Goal: Transaction & Acquisition: Book appointment/travel/reservation

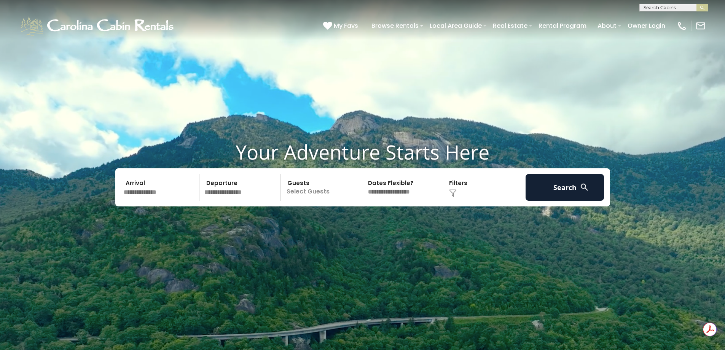
click at [151, 194] on input "text" at bounding box center [160, 187] width 79 height 27
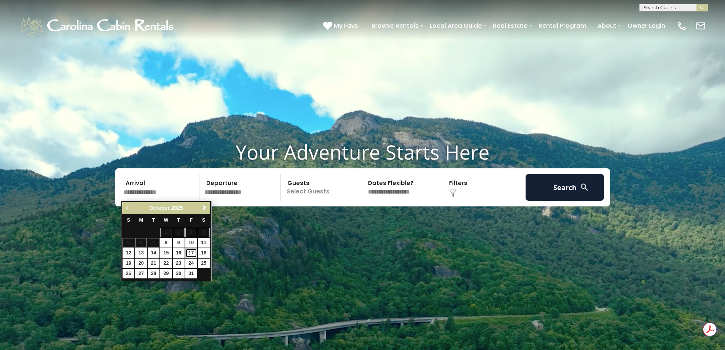
click at [193, 254] on link "17" at bounding box center [191, 253] width 12 height 10
type input "********"
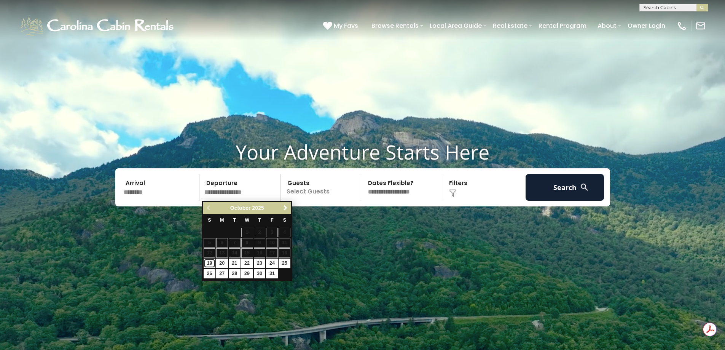
click at [212, 263] on link "19" at bounding box center [210, 264] width 12 height 10
type input "********"
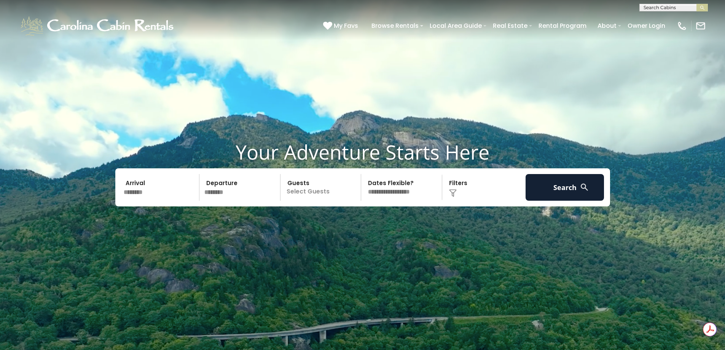
click at [303, 182] on p "Select Guests" at bounding box center [322, 187] width 78 height 27
click at [360, 219] on span "+" at bounding box center [358, 218] width 3 height 8
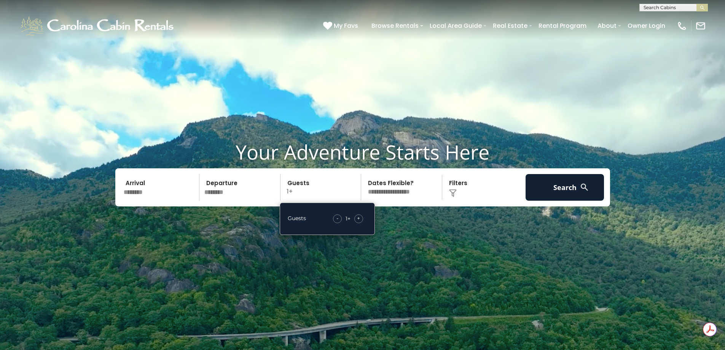
click at [360, 219] on span "+" at bounding box center [358, 218] width 3 height 8
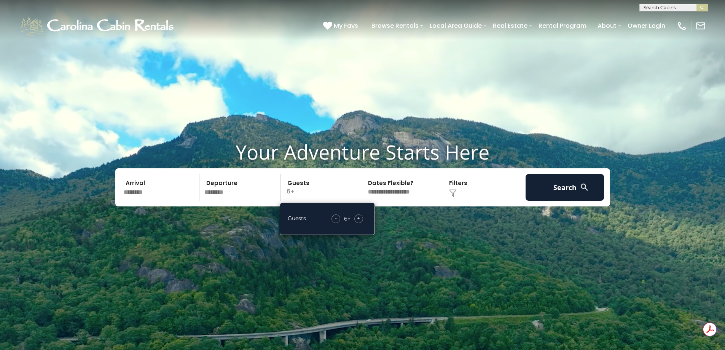
click at [408, 191] on select "**********" at bounding box center [403, 187] width 78 height 27
click at [477, 191] on div "Click to Choose" at bounding box center [484, 187] width 79 height 27
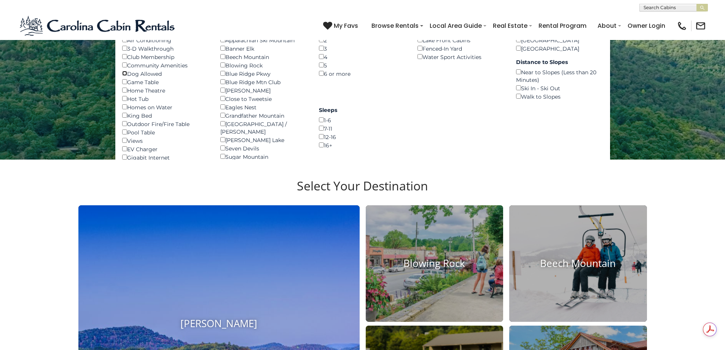
scroll to position [76, 0]
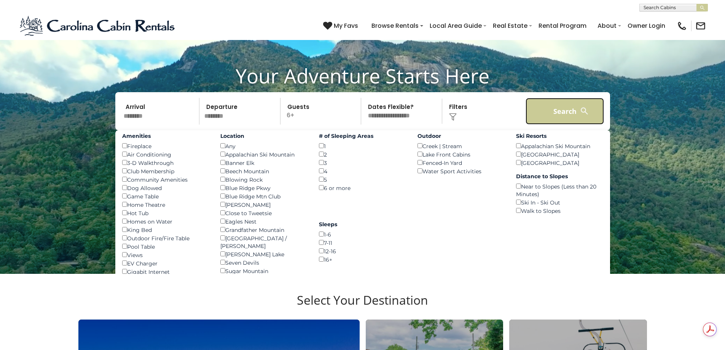
click at [578, 112] on button "Search" at bounding box center [565, 111] width 79 height 27
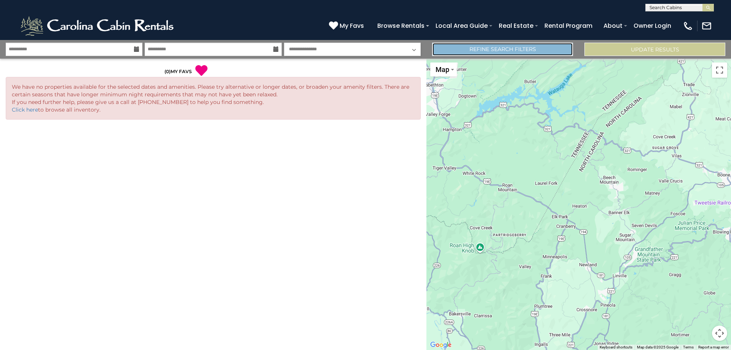
click at [532, 50] on link "Refine Search Filters" at bounding box center [502, 49] width 141 height 13
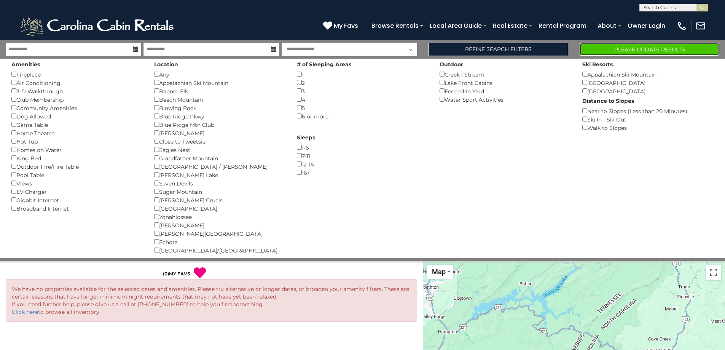
click at [646, 51] on button "Please Update Results" at bounding box center [650, 49] width 140 height 13
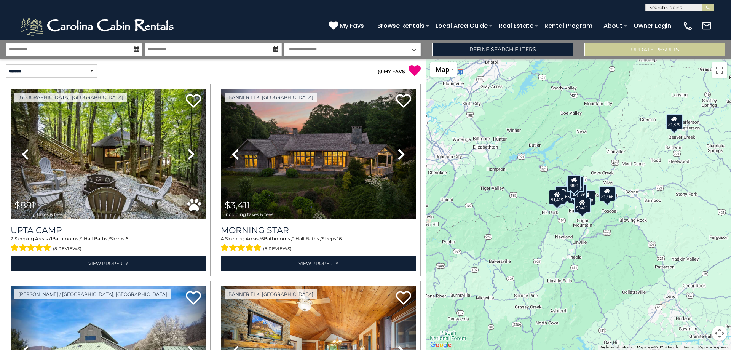
click at [531, 223] on div "$881 $3,411 $1,879 $1,439 $1,346 $1,538 $2,391 $1,431 $1,684 $612 $1,965 $1,415…" at bounding box center [578, 204] width 305 height 291
click at [571, 230] on div "$881 $3,411 $1,879 $1,439 $1,346 $1,538 $2,391 $1,431 $1,684 $612 $1,965 $1,415…" at bounding box center [578, 204] width 305 height 291
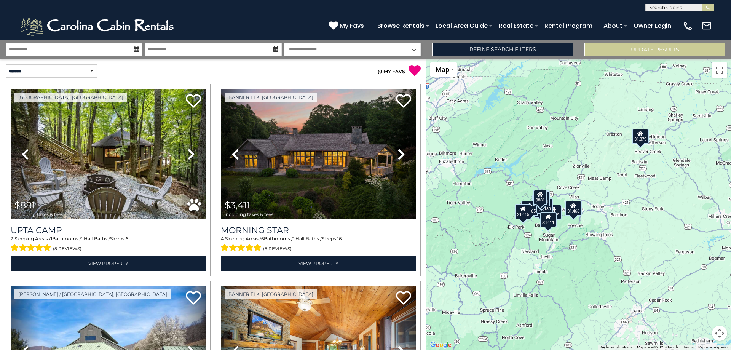
drag, startPoint x: 566, startPoint y: 224, endPoint x: 543, endPoint y: 237, distance: 25.9
click at [536, 238] on div "$881 $3,411 $1,879 $1,439 $1,346 $1,538 $2,391 $1,431 $1,684 $612 $1,965 $1,415…" at bounding box center [578, 204] width 305 height 291
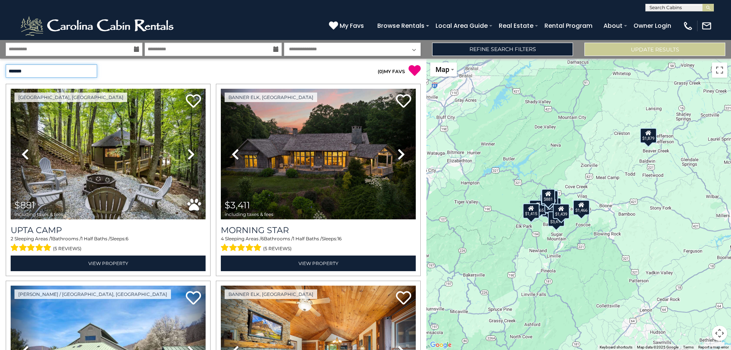
click at [63, 72] on select "**********" at bounding box center [51, 70] width 91 height 13
select select "*********"
click at [6, 64] on select "**********" at bounding box center [51, 70] width 91 height 13
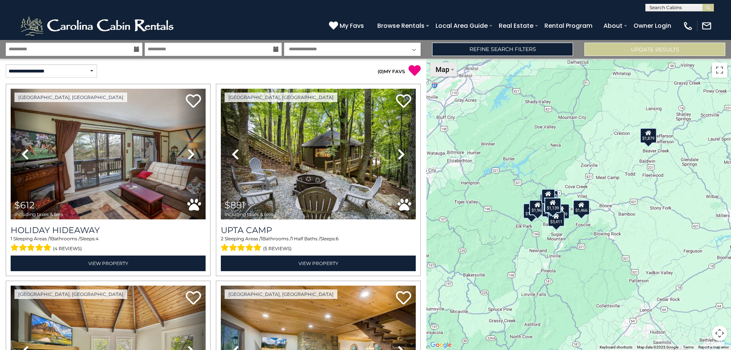
click at [448, 73] on span "Map" at bounding box center [443, 69] width 14 height 8
click at [492, 140] on div "$612 $881 $1,139 $1,219 $1,346 $1,415 $1,431 $1,439 $1,466 $1,538 $1,643 $1,684…" at bounding box center [578, 204] width 305 height 291
click at [578, 230] on div "$612 $881 $1,139 $1,219 $1,346 $1,415 $1,431 $1,439 $1,466 $1,538 $1,643 $1,684…" at bounding box center [578, 204] width 305 height 291
click at [578, 229] on div "$612 $881 $1,139 $1,219 $1,346 $1,415 $1,431 $1,439 $1,466 $1,538 $1,643 $1,684…" at bounding box center [578, 204] width 305 height 291
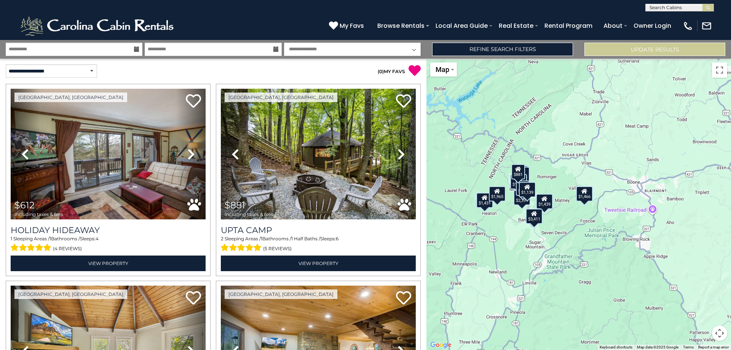
click at [555, 225] on div "$612 $881 $1,139 $1,219 $1,346 $1,415 $1,431 $1,439 $1,466 $1,538 $1,643 $1,684…" at bounding box center [578, 204] width 305 height 291
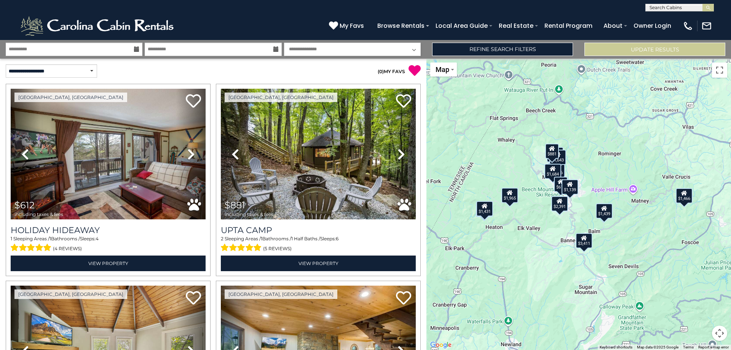
drag, startPoint x: 552, startPoint y: 224, endPoint x: 624, endPoint y: 251, distance: 76.4
click at [624, 251] on div "$612 $881 $1,139 $1,219 $1,346 $1,415 $1,431 $1,439 $1,466 $1,538 $1,643 $1,684…" at bounding box center [578, 204] width 305 height 291
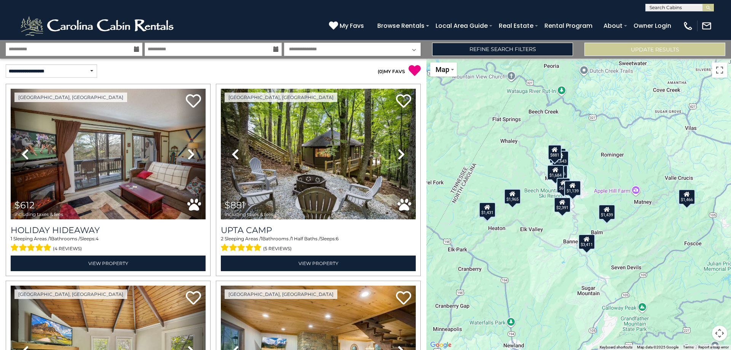
click at [544, 259] on div "$612 $881 $1,139 $1,219 $1,346 $1,415 $1,431 $1,439 $1,466 $1,538 $1,643 $1,684…" at bounding box center [578, 204] width 305 height 291
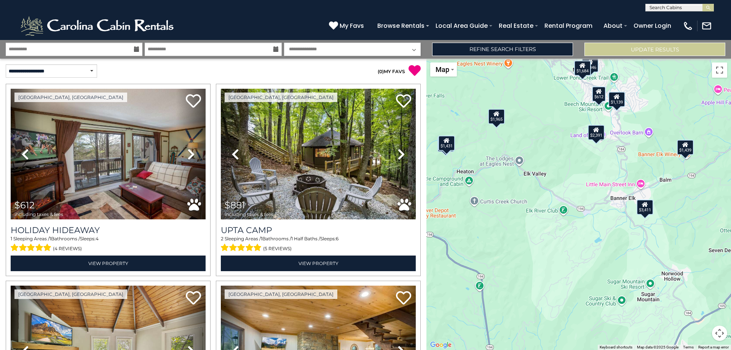
drag, startPoint x: 581, startPoint y: 202, endPoint x: 597, endPoint y: 178, distance: 28.8
click at [597, 178] on div "$612 $881 $1,139 $1,219 $1,346 $1,415 $1,431 $1,439 $1,466 $1,538 $1,643 $1,684…" at bounding box center [578, 204] width 305 height 291
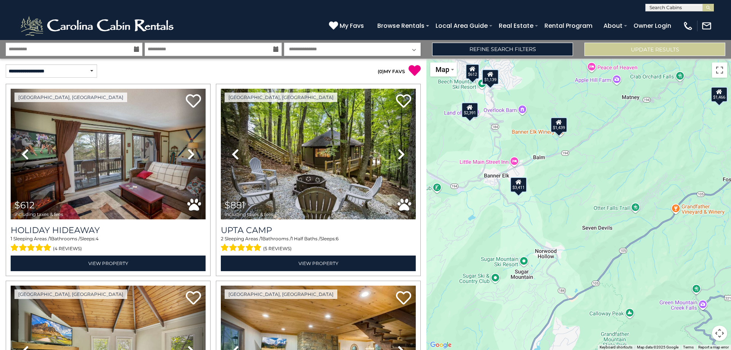
drag, startPoint x: 638, startPoint y: 278, endPoint x: 535, endPoint y: 244, distance: 108.6
click at [511, 253] on div "$612 $881 $1,139 $1,219 $1,346 $1,415 $1,431 $1,439 $1,466 $1,538 $1,643 $1,684…" at bounding box center [578, 204] width 305 height 291
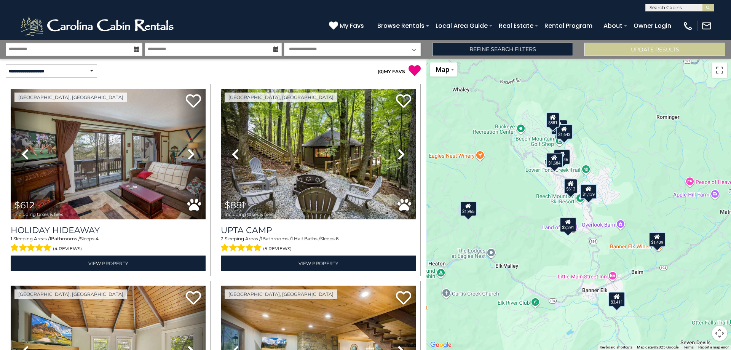
drag, startPoint x: 525, startPoint y: 161, endPoint x: 612, endPoint y: 275, distance: 143.1
click at [612, 275] on div "$612 $881 $1,139 $1,219 $1,346 $1,415 $1,431 $1,439 $1,466 $1,538 $1,643 $1,684…" at bounding box center [578, 204] width 305 height 291
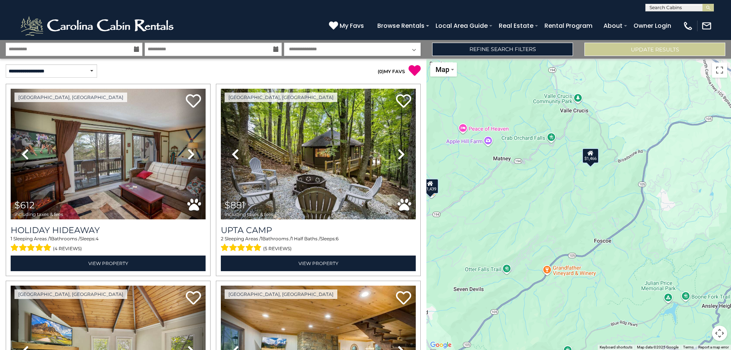
drag, startPoint x: 672, startPoint y: 246, endPoint x: 443, endPoint y: 194, distance: 234.8
click at [443, 194] on div "$612 $881 $1,139 $1,219 $1,346 $1,415 $1,431 $1,439 $1,466 $1,538 $1,643 $1,684…" at bounding box center [578, 204] width 305 height 291
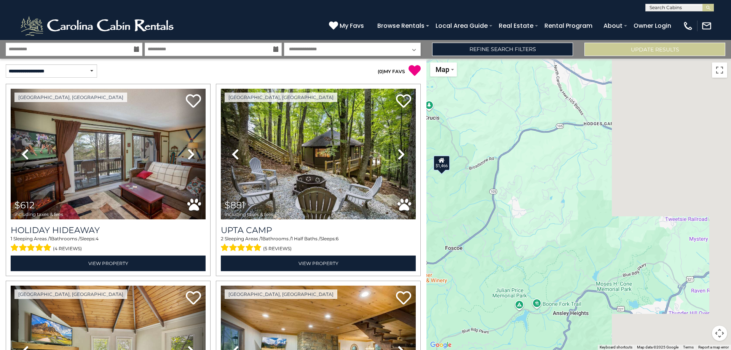
drag, startPoint x: 553, startPoint y: 254, endPoint x: 375, endPoint y: 275, distance: 179.5
click at [373, 275] on div "**********" at bounding box center [365, 195] width 731 height 310
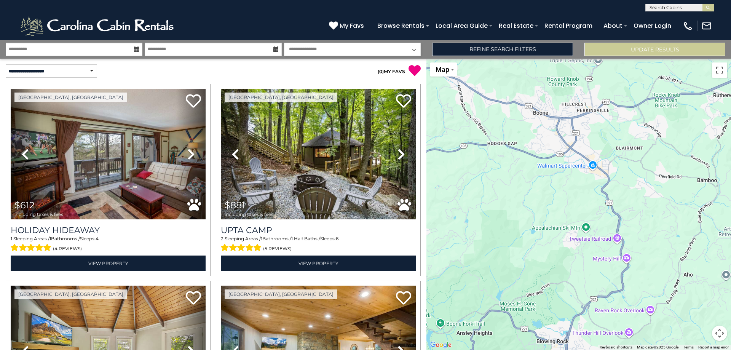
drag, startPoint x: 607, startPoint y: 136, endPoint x: 535, endPoint y: 135, distance: 72.7
click at [535, 135] on div "$612 $881 $1,139 $1,219 $1,346 $1,415 $1,431 $1,439 $1,466 $1,538 $1,643 $1,684…" at bounding box center [578, 204] width 305 height 291
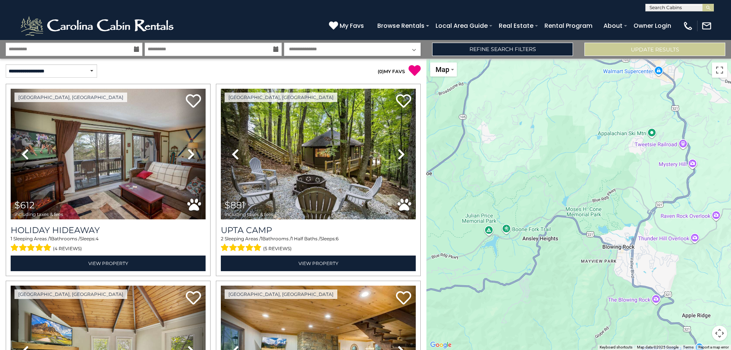
drag, startPoint x: 534, startPoint y: 208, endPoint x: 597, endPoint y: 109, distance: 116.4
click at [597, 109] on div "$612 $881 $1,139 $1,219 $1,346 $1,415 $1,431 $1,439 $1,466 $1,538 $1,643 $1,684…" at bounding box center [578, 204] width 305 height 291
